Goal: Information Seeking & Learning: Learn about a topic

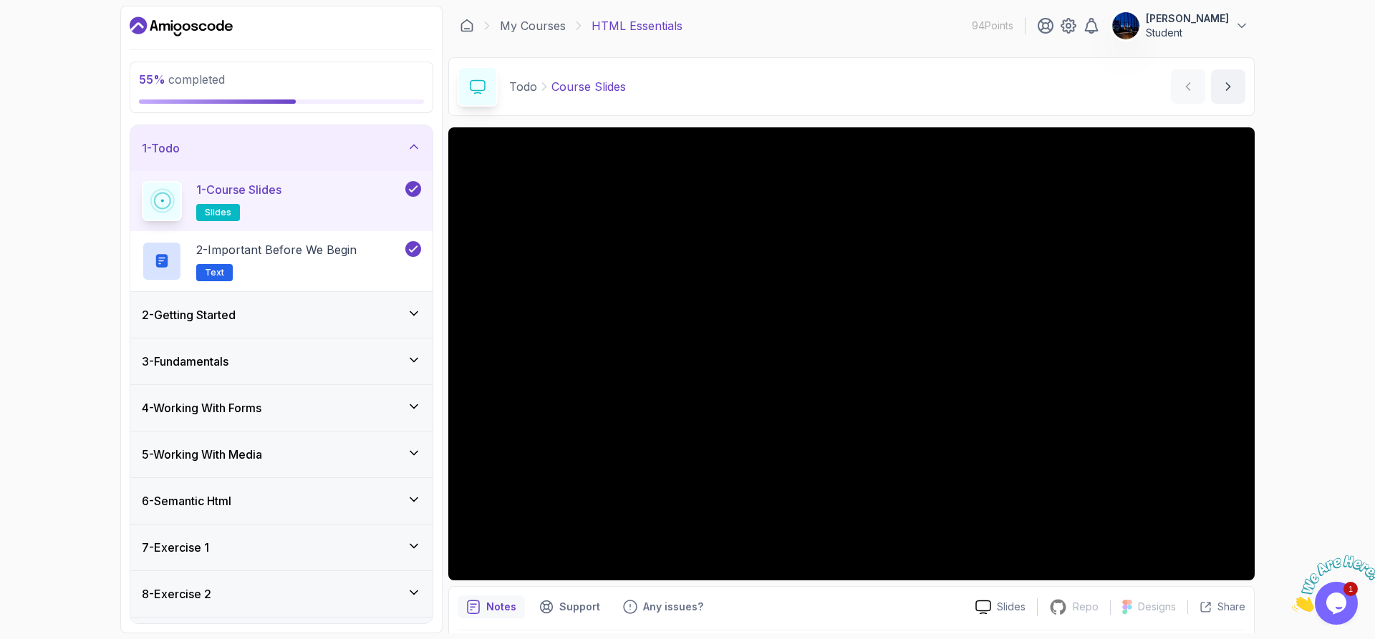
click at [304, 397] on div "4 - Working With Forms" at bounding box center [281, 408] width 302 height 46
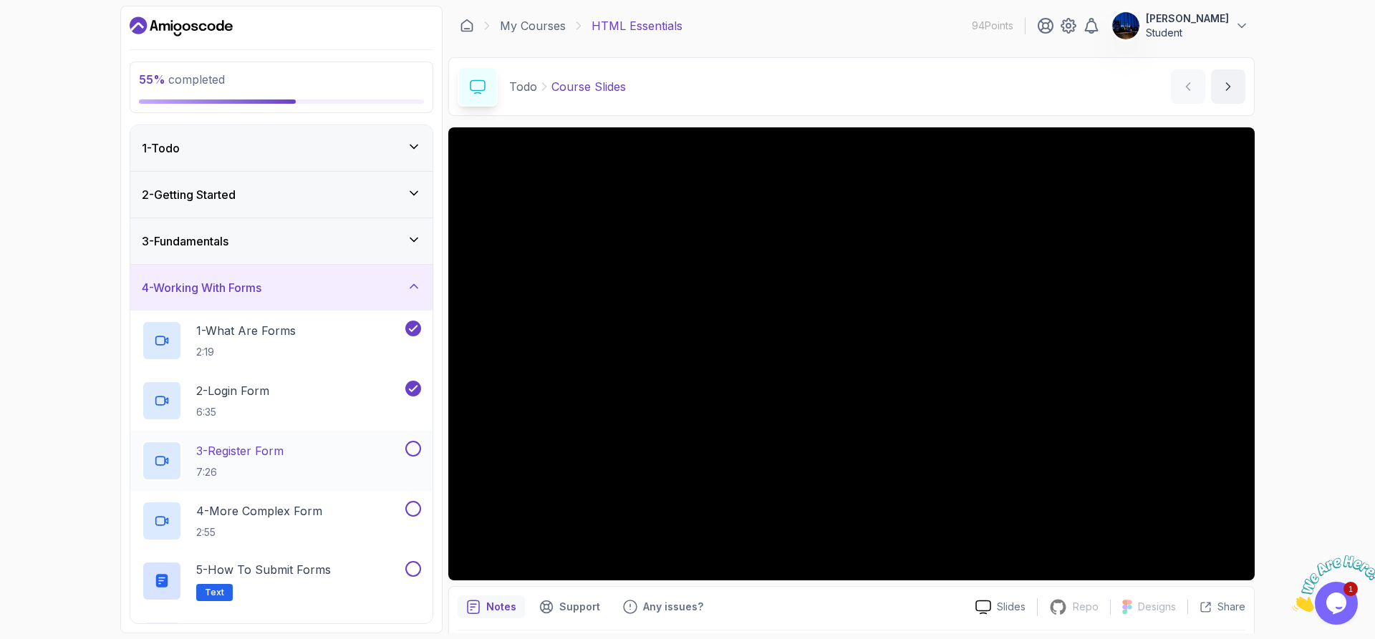
click at [292, 462] on div "3 - Register Form 7:26" at bounding box center [272, 461] width 261 height 40
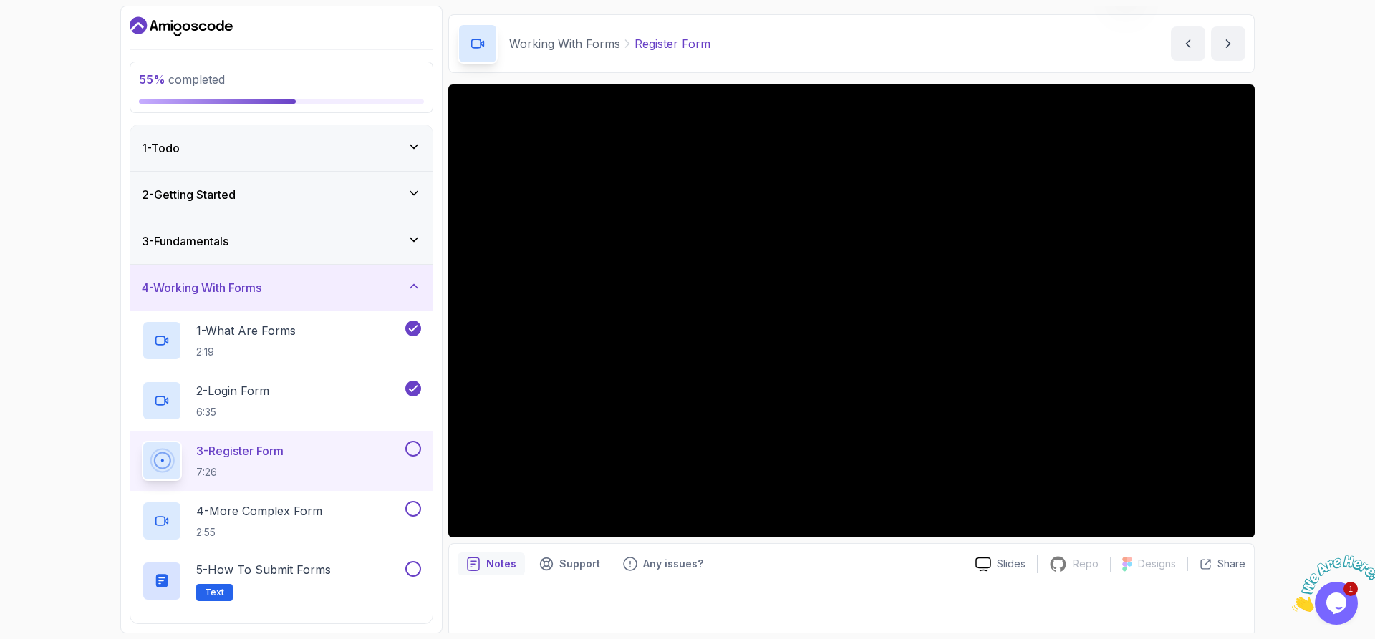
scroll to position [47, 0]
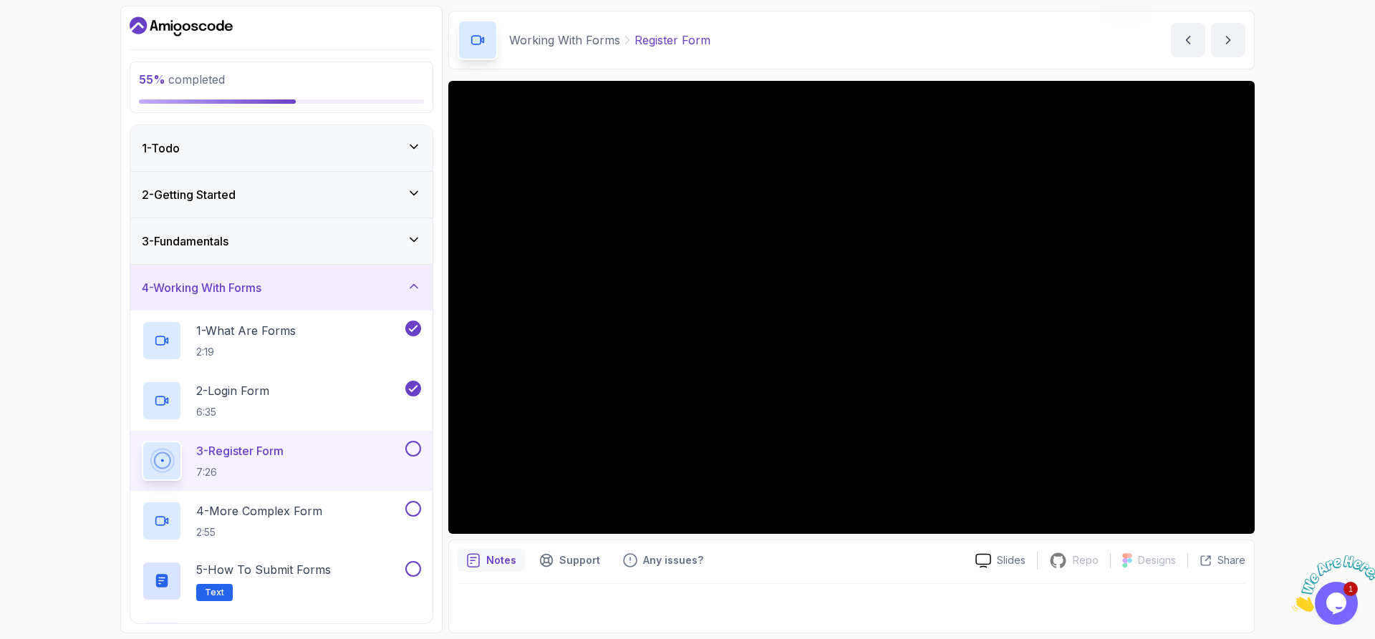
click at [1308, 384] on div "55 % completed 1 - Todo 2 - Getting Started 3 - Fundamentals 4 - Working With F…" at bounding box center [687, 319] width 1375 height 639
click at [1302, 257] on div "55 % completed 1 - Todo 2 - Getting Started 3 - Fundamentals 4 - Working With F…" at bounding box center [687, 319] width 1375 height 639
click at [1266, 342] on div "55 % completed 1 - Todo 2 - Getting Started 3 - Fundamentals 4 - Working With F…" at bounding box center [687, 319] width 1375 height 639
click at [1290, 238] on div "55 % completed 1 - Todo 2 - Getting Started 3 - Fundamentals 4 - Working With F…" at bounding box center [687, 319] width 1375 height 639
click at [1335, 279] on div "55 % completed 1 - Todo 2 - Getting Started 3 - Fundamentals 4 - Working With F…" at bounding box center [687, 319] width 1375 height 639
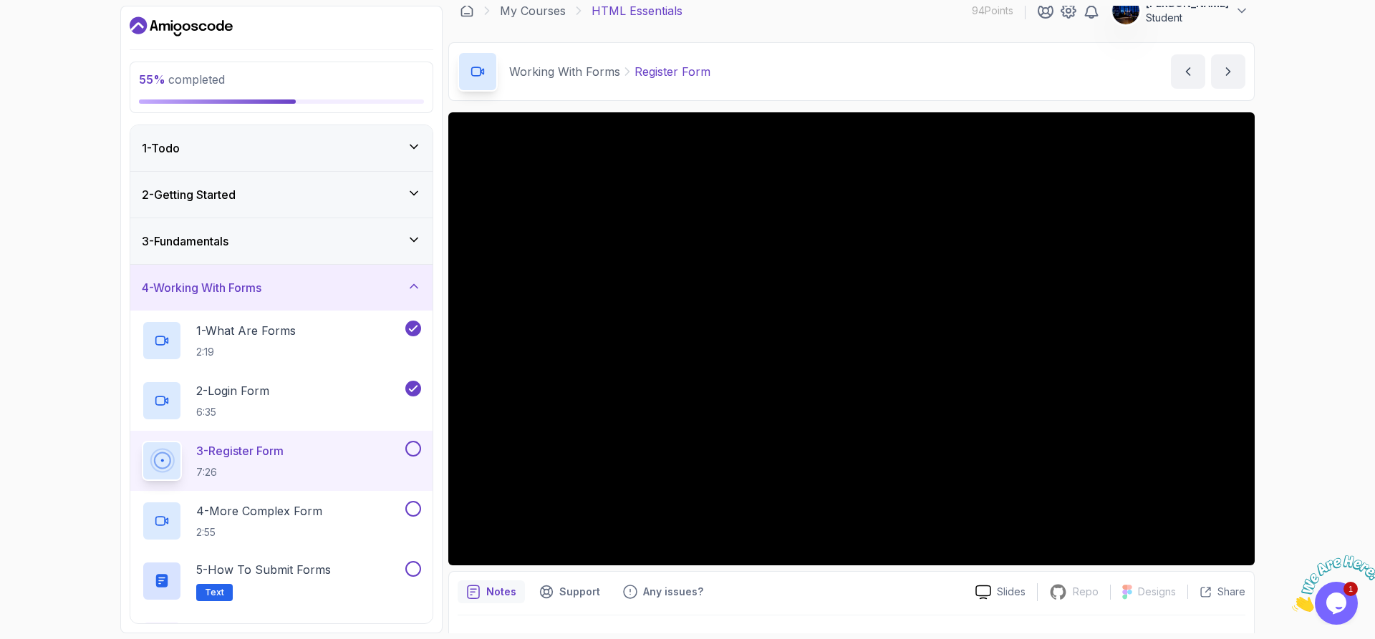
scroll to position [0, 0]
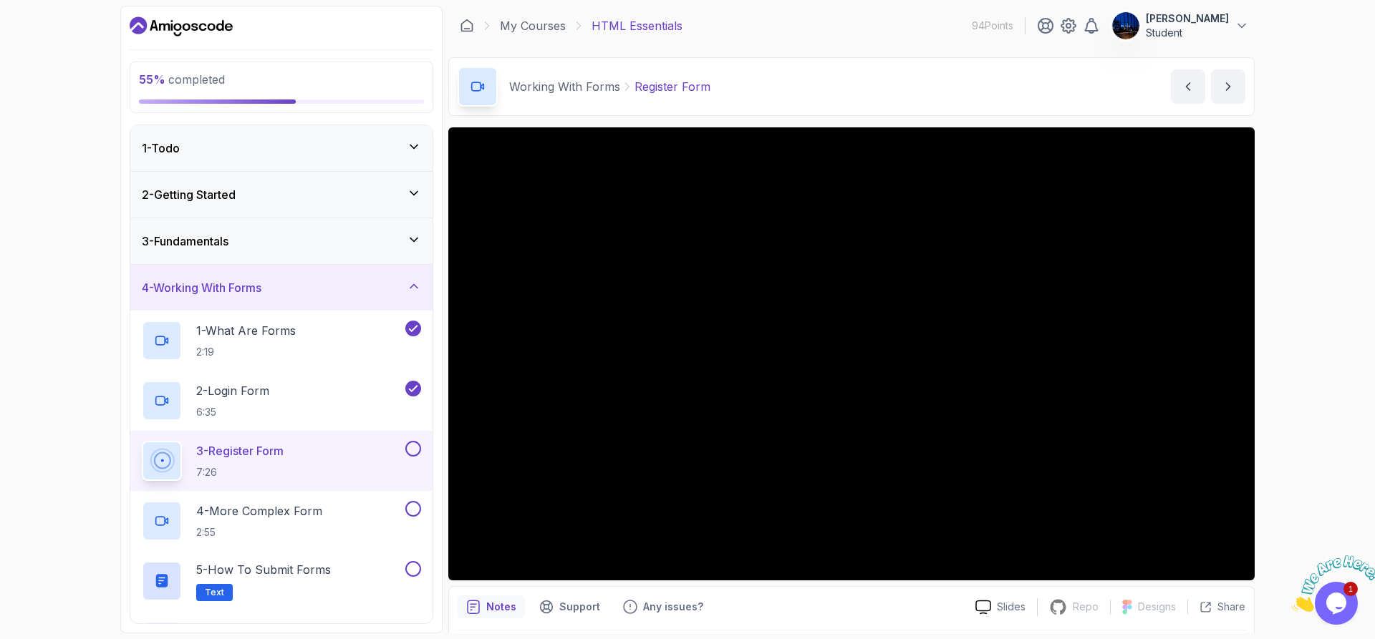
click at [1342, 243] on div "55 % completed 1 - Todo 2 - Getting Started 3 - Fundamentals 4 - Working With F…" at bounding box center [687, 319] width 1375 height 639
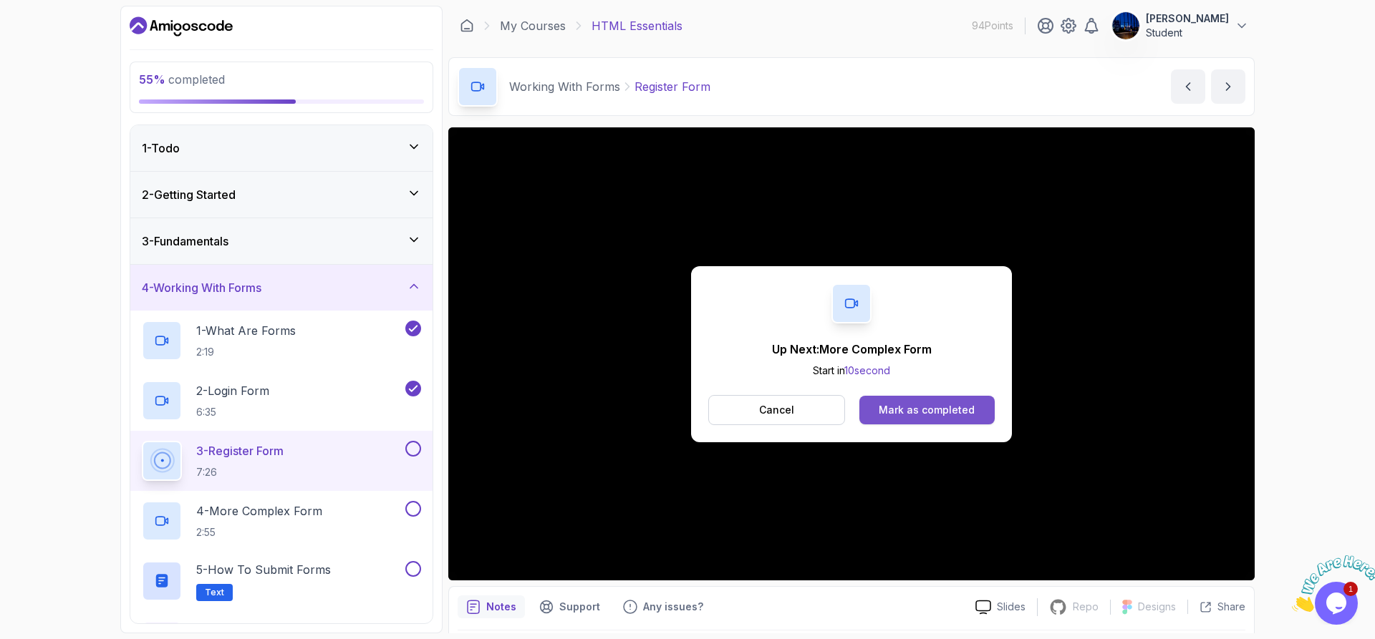
click at [947, 406] on div "Mark as completed" at bounding box center [926, 410] width 96 height 14
